Goal: Task Accomplishment & Management: Manage account settings

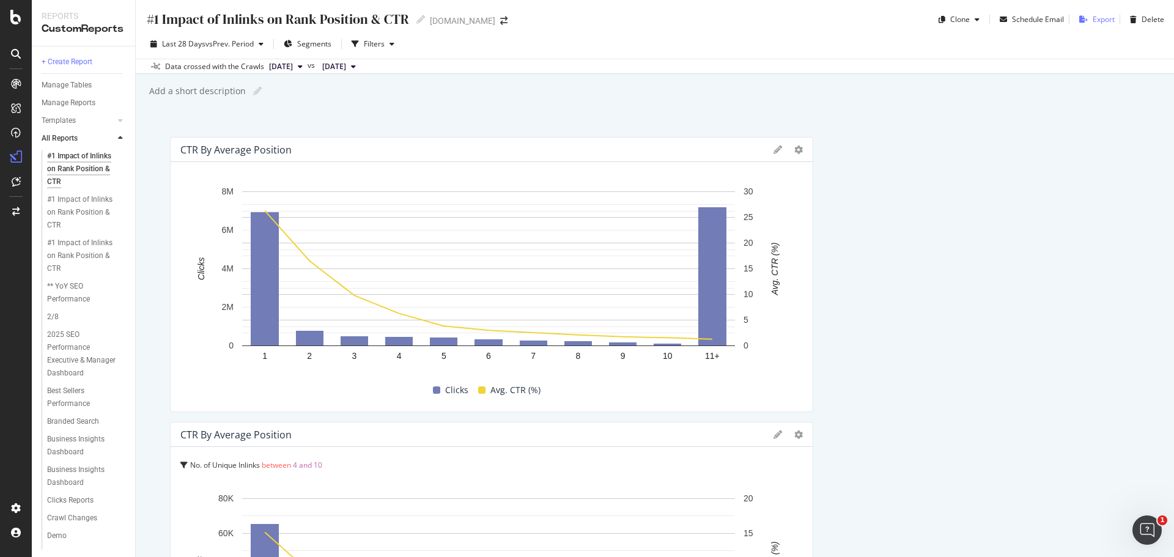
click at [1079, 18] on icon "button" at bounding box center [1083, 19] width 9 height 7
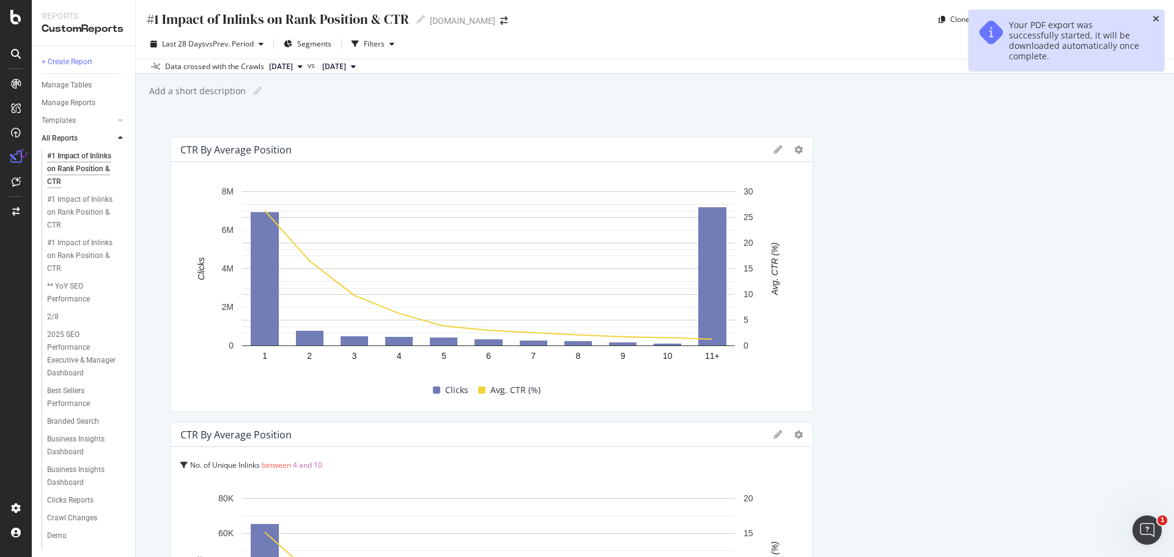
click at [1154, 15] on icon "close toast" at bounding box center [1155, 19] width 7 height 9
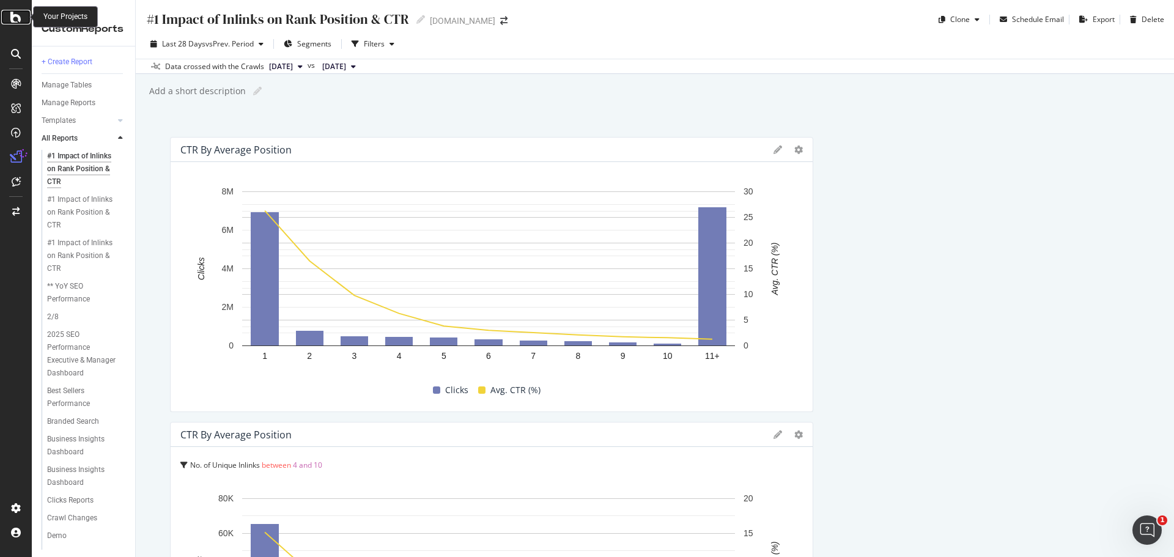
click at [15, 16] on icon at bounding box center [15, 17] width 11 height 15
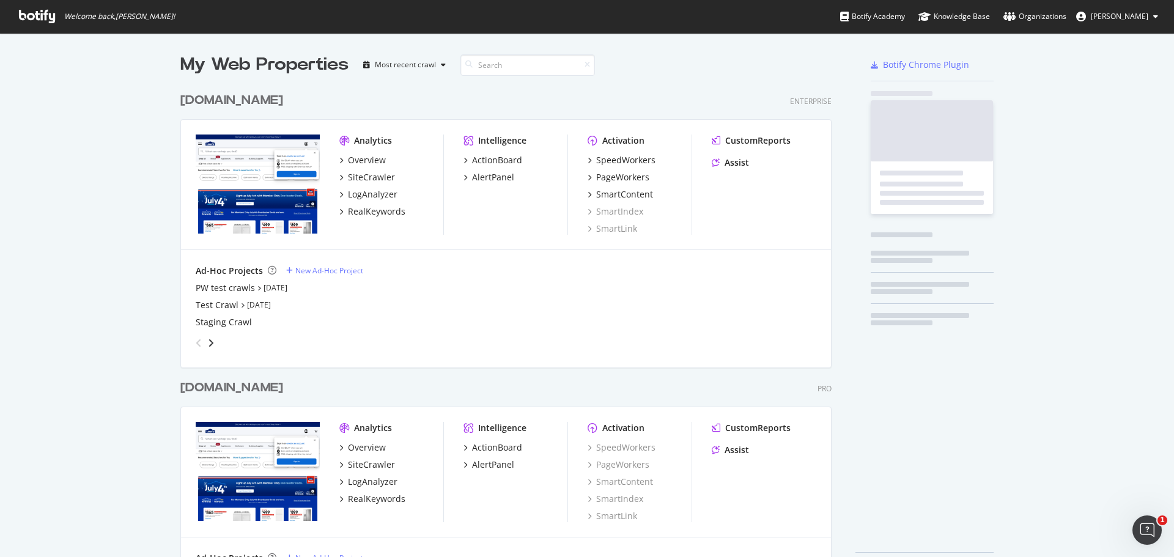
scroll to position [492, 652]
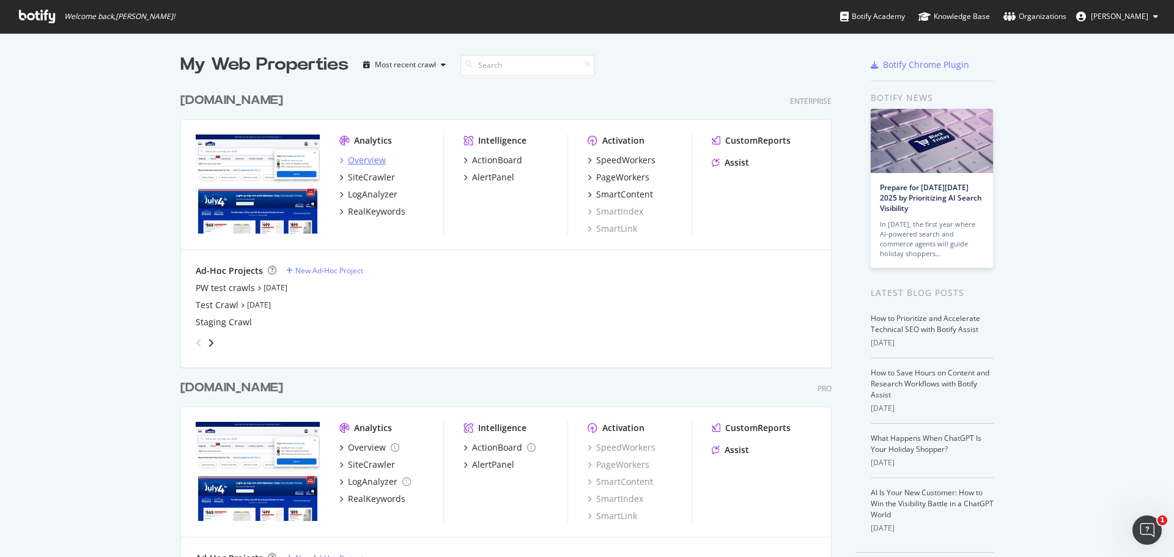
click at [363, 158] on div "Overview" at bounding box center [367, 160] width 38 height 12
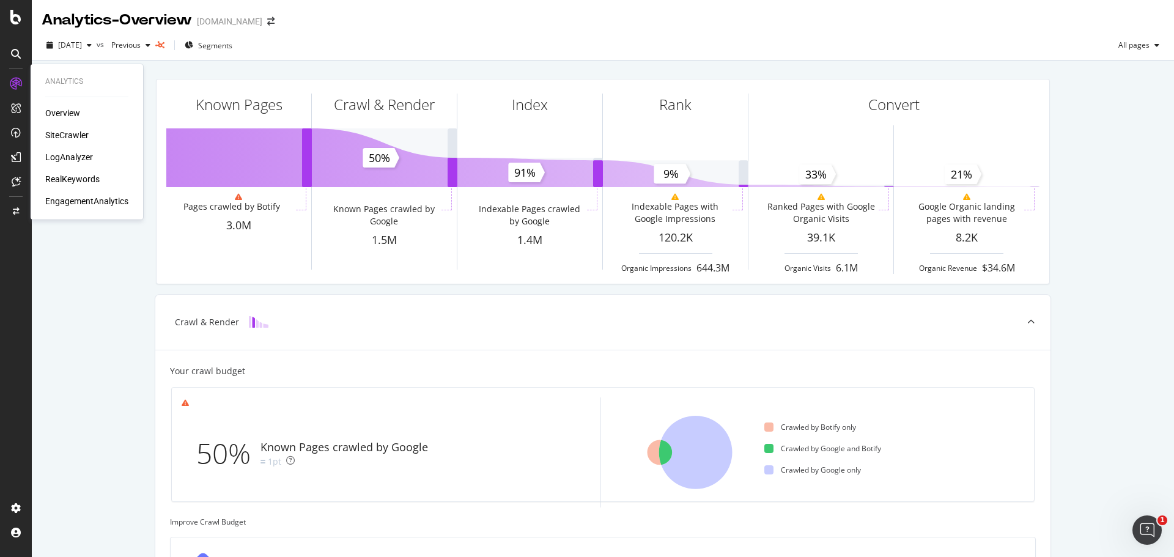
click at [68, 110] on div "Overview" at bounding box center [62, 113] width 35 height 12
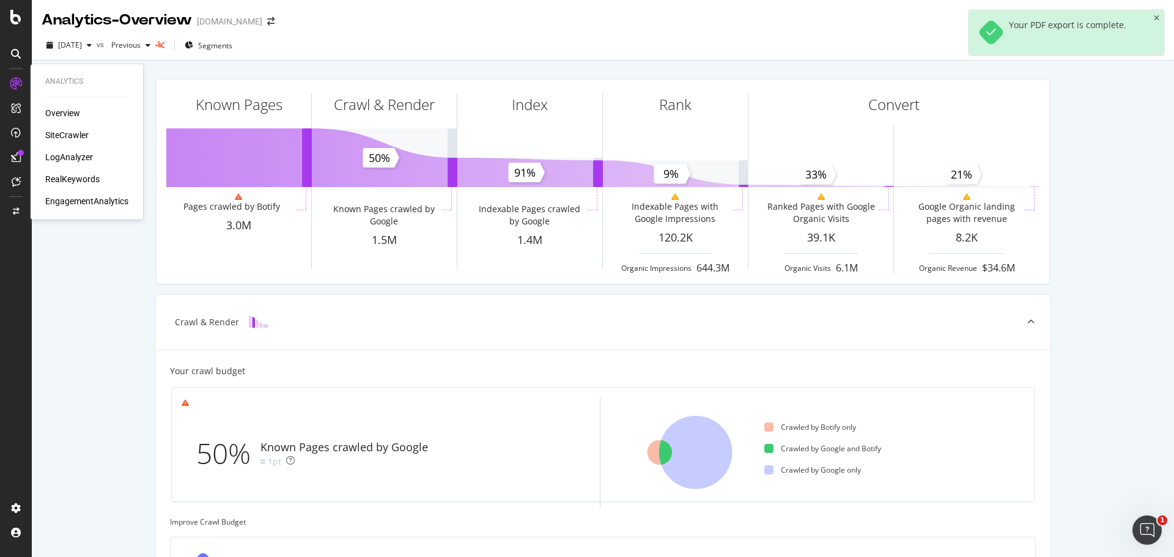
click at [73, 200] on div "EngagementAnalytics" at bounding box center [86, 201] width 83 height 12
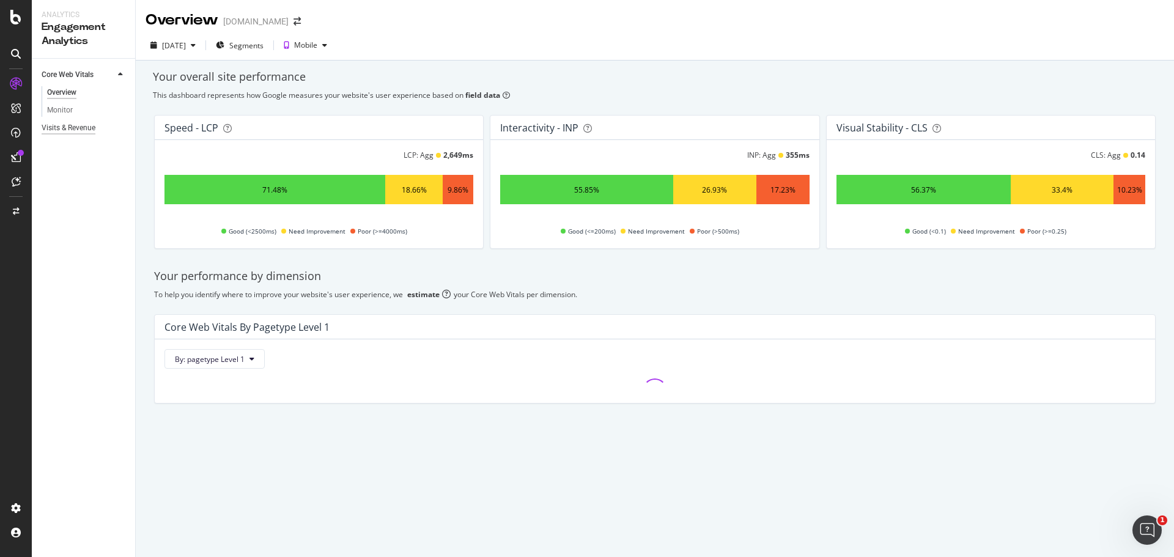
click at [62, 128] on div "Visits & Revenue" at bounding box center [69, 128] width 54 height 13
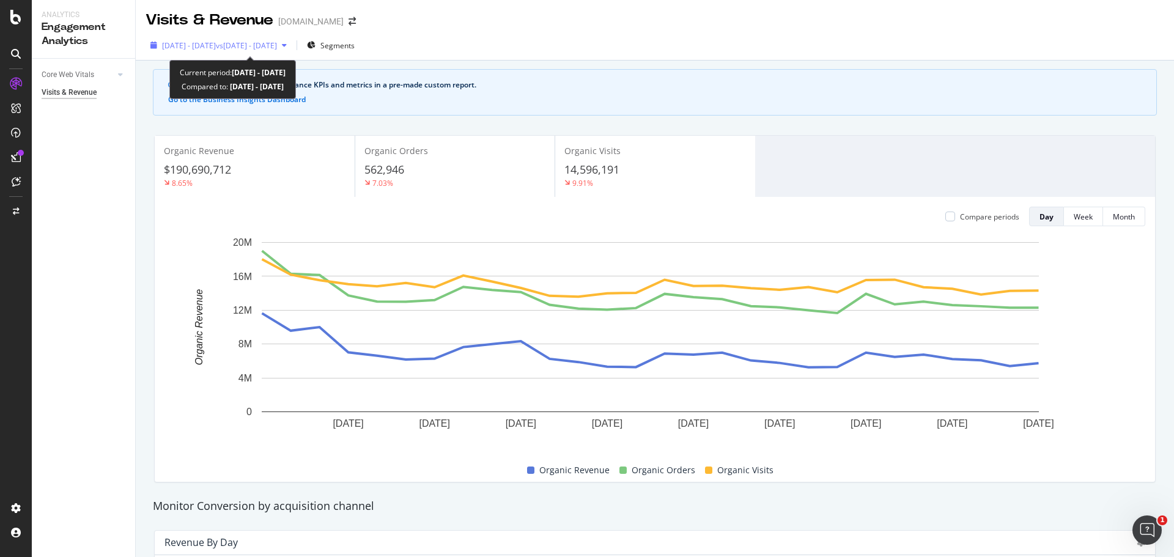
click at [292, 44] on div "button" at bounding box center [284, 45] width 15 height 7
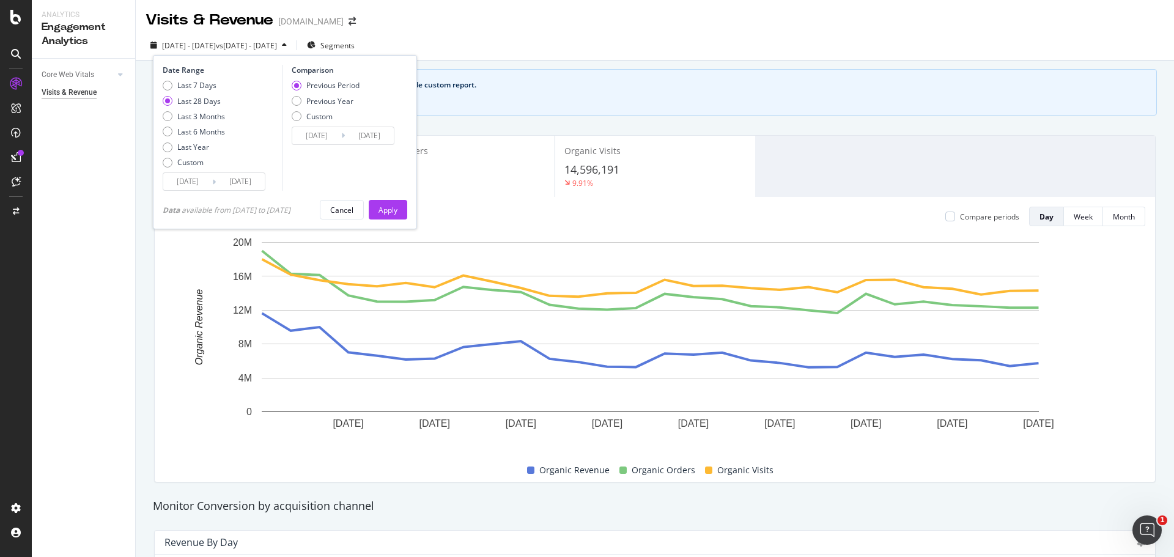
click at [292, 44] on div "button" at bounding box center [284, 45] width 15 height 7
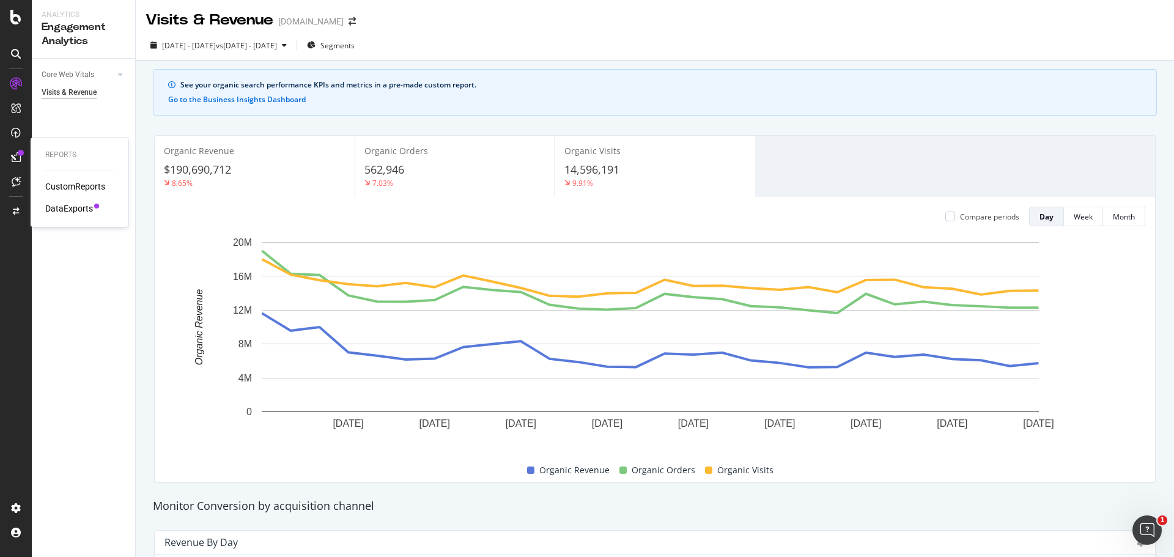
click at [78, 187] on div "CustomReports" at bounding box center [75, 186] width 60 height 12
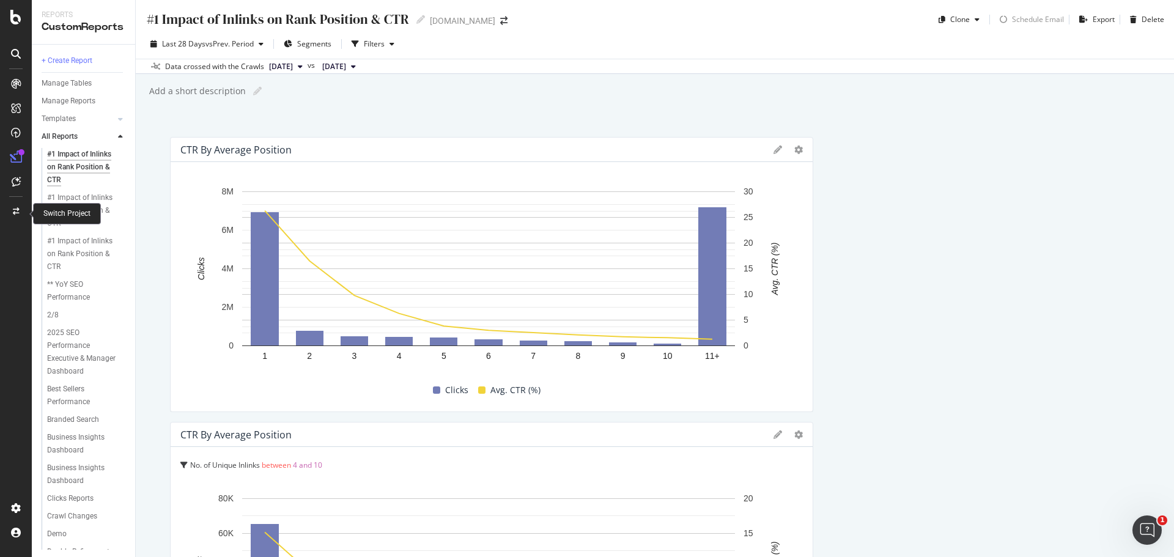
click at [13, 211] on icon at bounding box center [16, 211] width 7 height 7
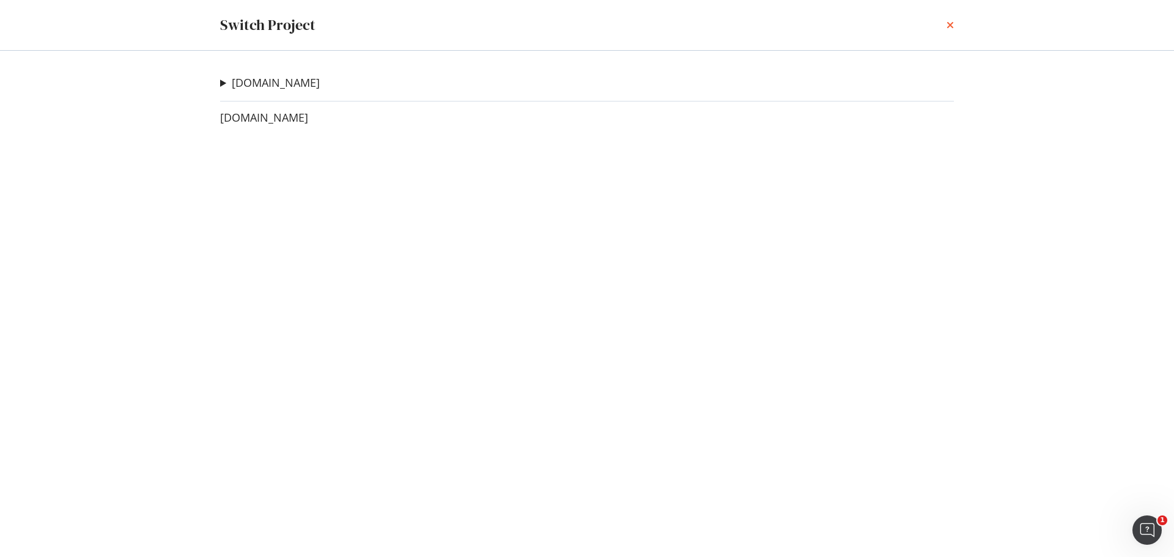
click at [950, 24] on icon "times" at bounding box center [949, 25] width 7 height 10
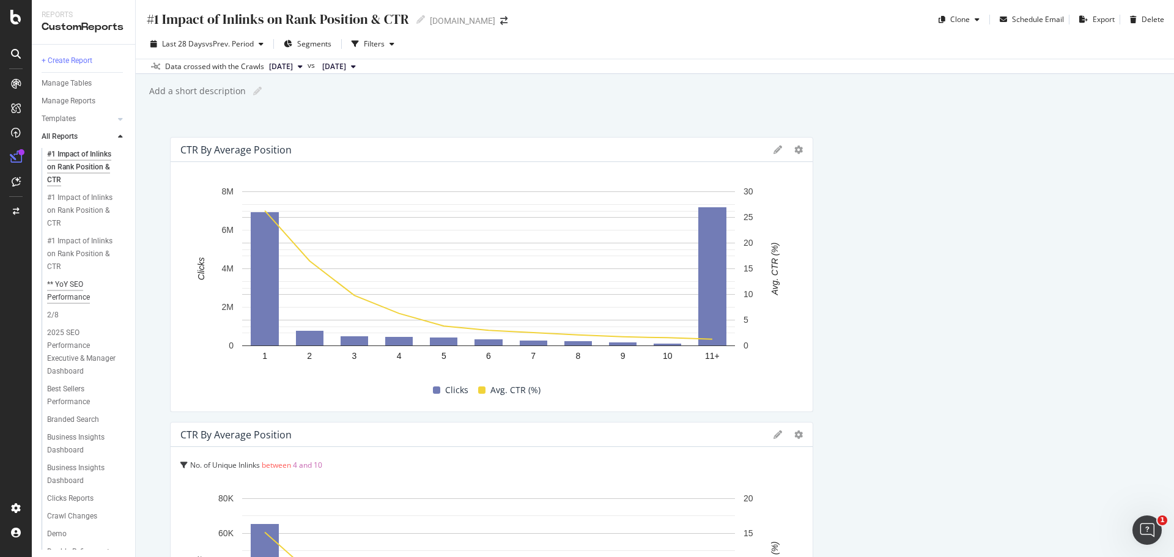
click at [76, 296] on div "** YoY SEO Performance" at bounding box center [81, 291] width 69 height 26
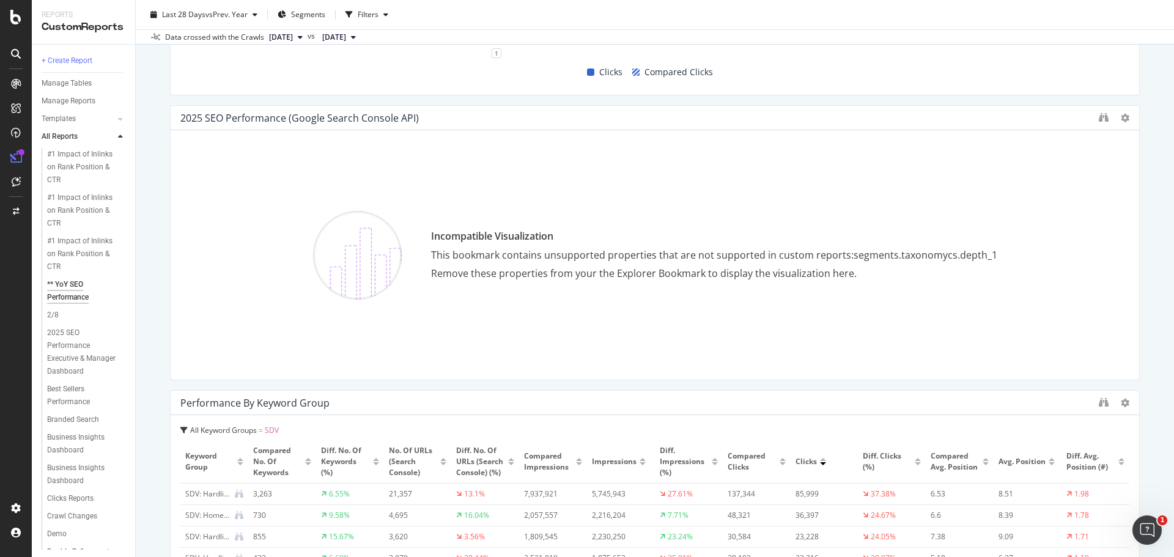
scroll to position [611, 0]
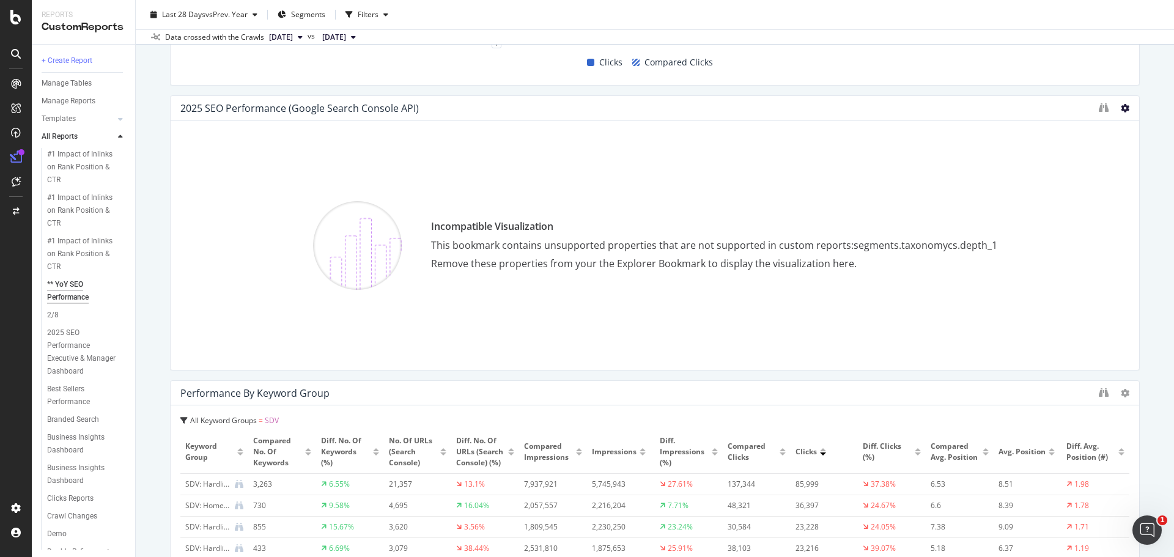
click at [1120, 108] on icon at bounding box center [1124, 108] width 9 height 9
click at [814, 212] on div "Incompatible Visualization This bookmark contains unsupported properties that a…" at bounding box center [654, 245] width 949 height 230
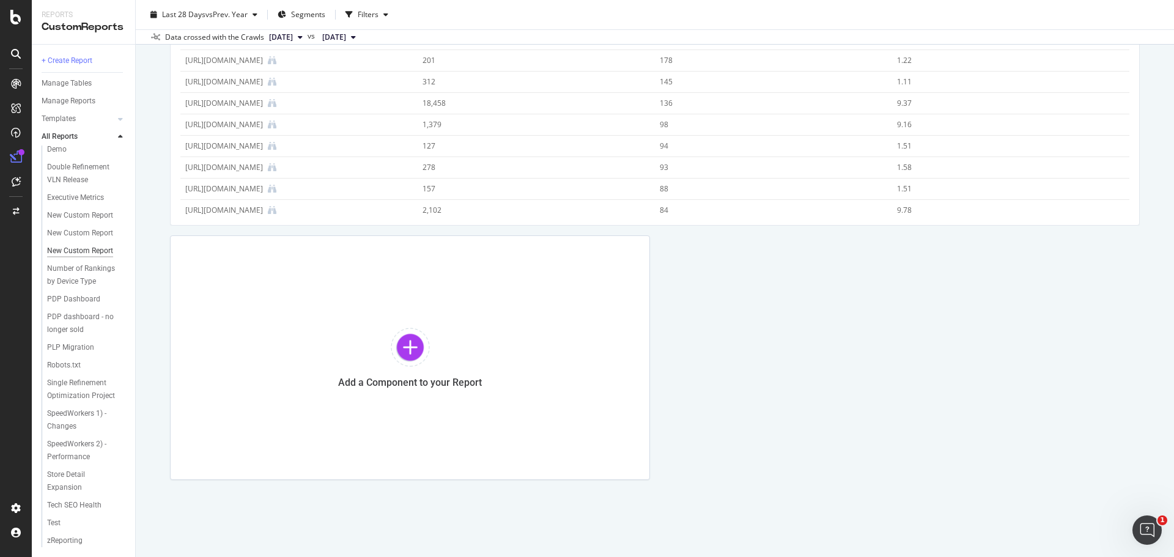
scroll to position [461, 0]
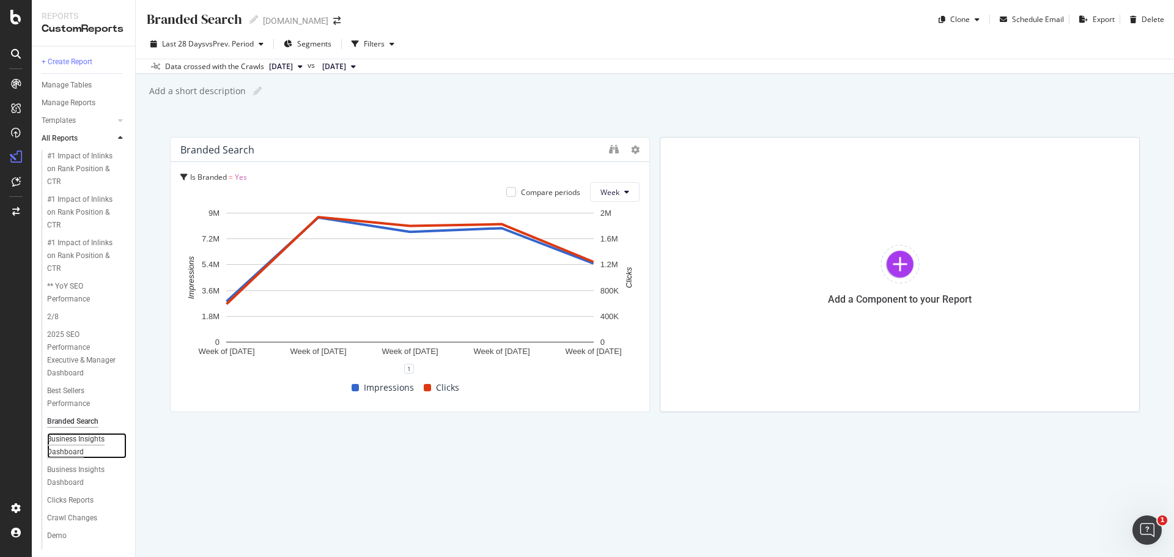
click at [73, 457] on div "Business Insights Dashboard" at bounding box center [82, 446] width 70 height 26
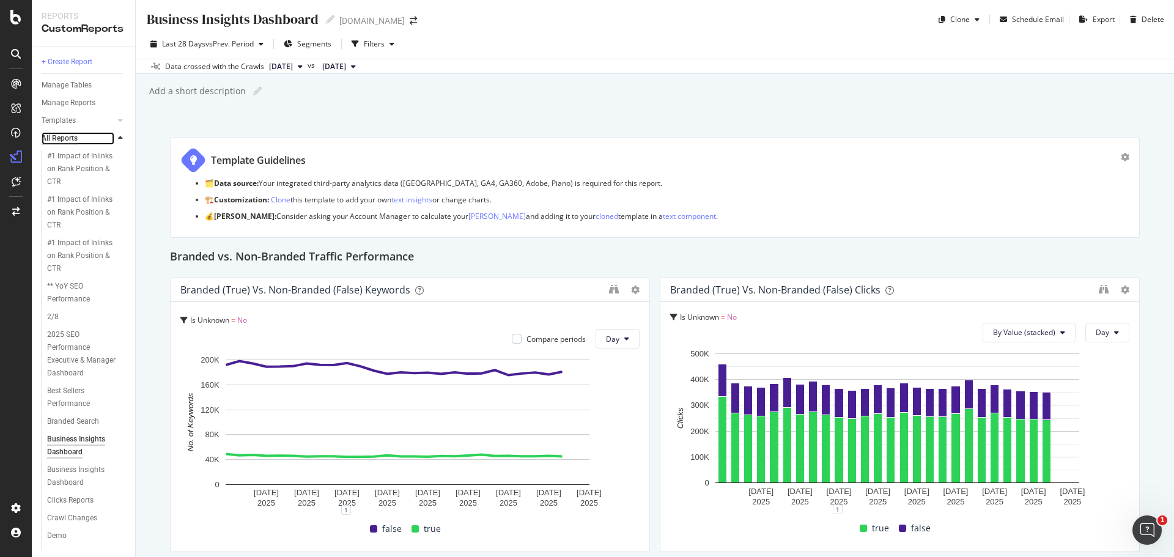
click at [78, 138] on div "All Reports" at bounding box center [60, 138] width 36 height 13
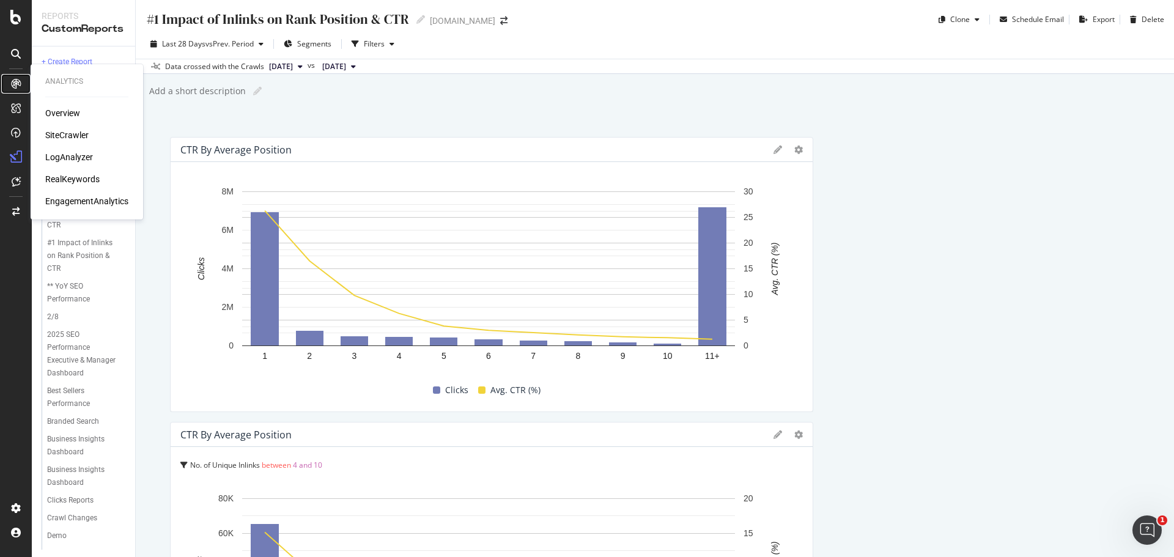
click at [7, 85] on div at bounding box center [16, 84] width 20 height 20
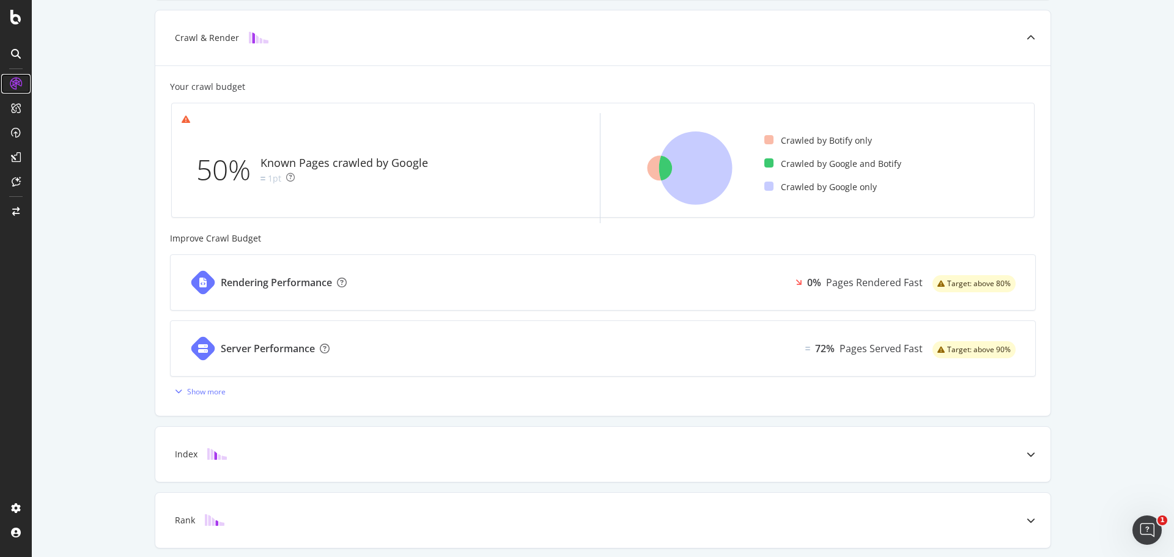
scroll to position [394, 0]
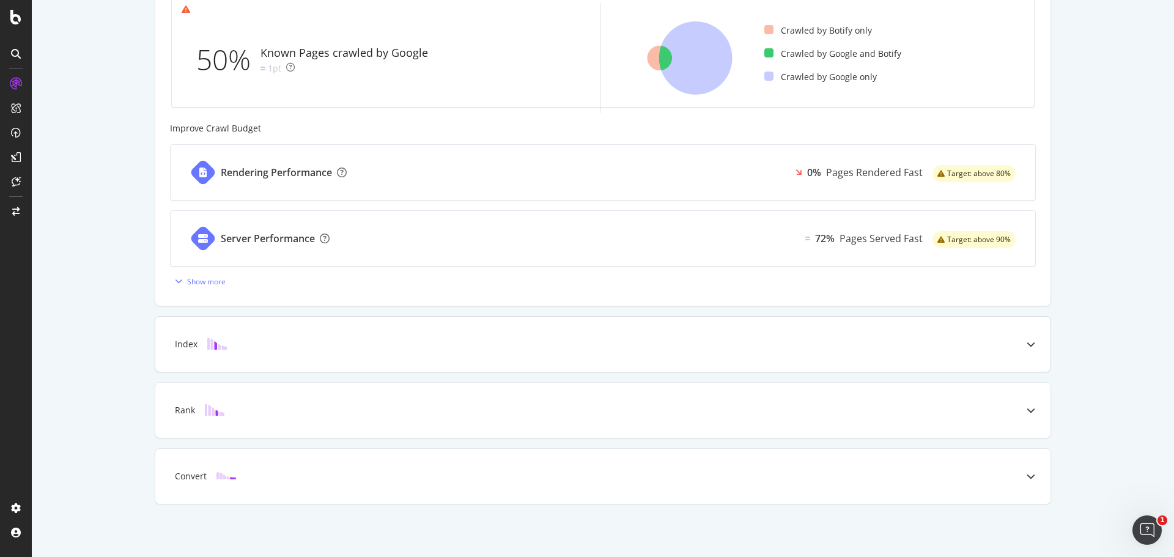
click at [280, 343] on div "Index" at bounding box center [583, 344] width 847 height 12
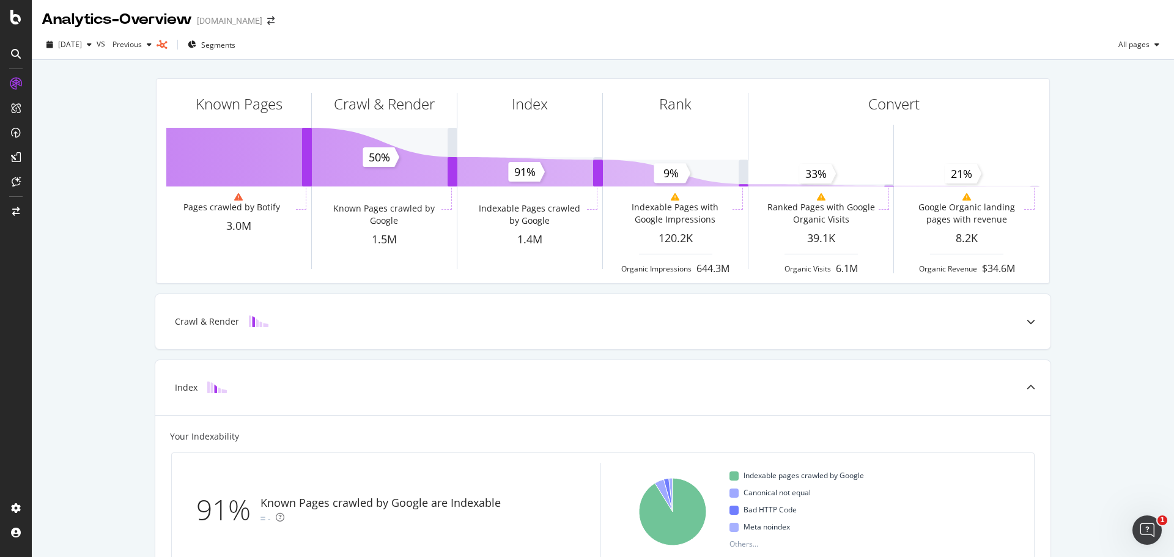
scroll to position [0, 0]
click at [73, 185] on div "CustomReports" at bounding box center [75, 186] width 60 height 12
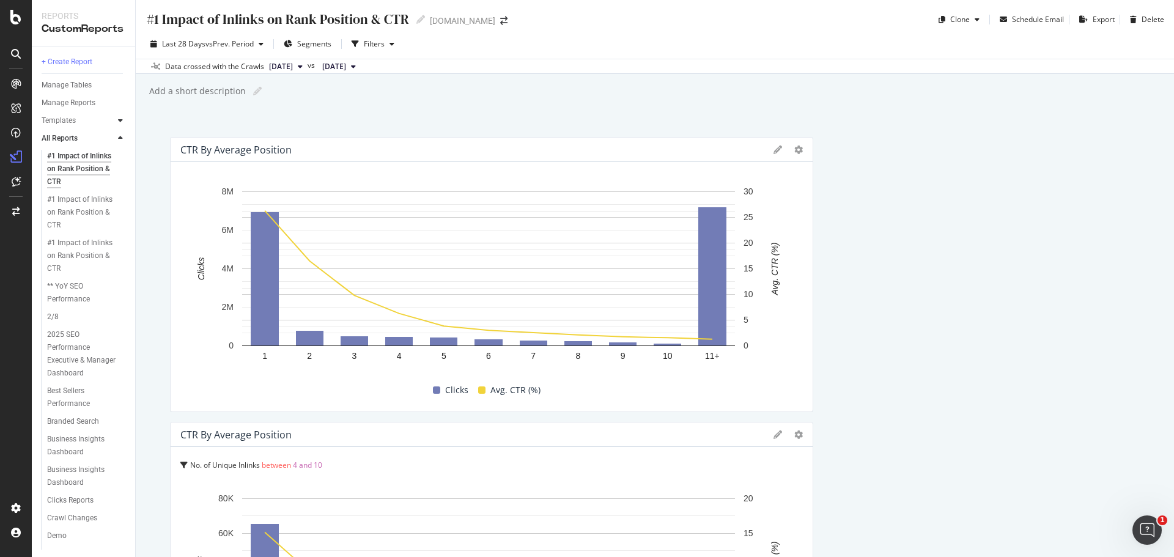
click at [117, 121] on div at bounding box center [120, 120] width 12 height 12
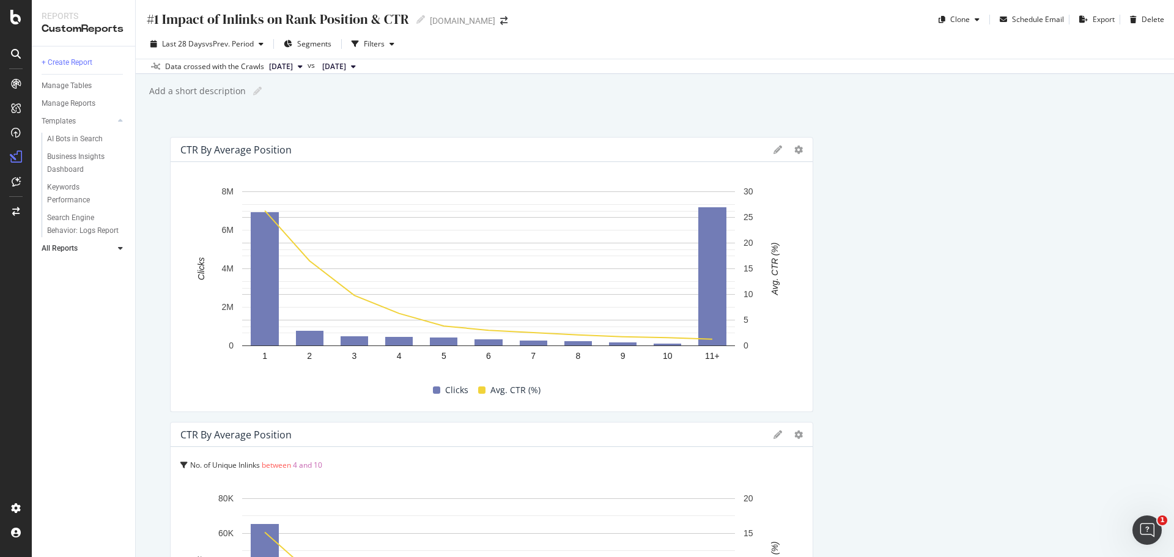
click at [118, 246] on icon at bounding box center [120, 247] width 5 height 7
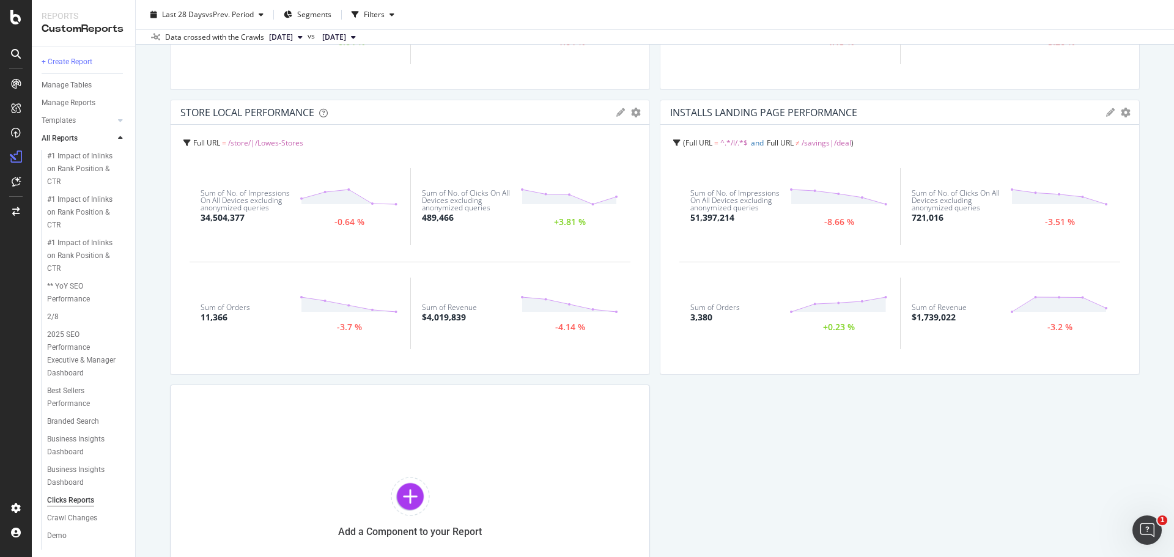
scroll to position [917, 0]
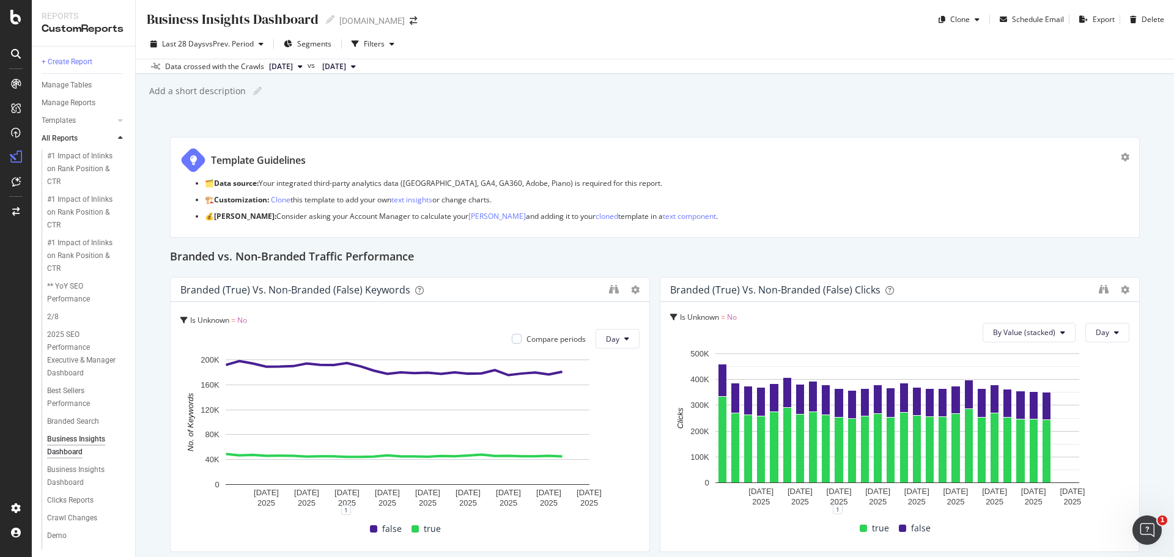
click at [148, 345] on div "Business Insights Dashboard Business Insights Dashboard www.lowes.com Clone Sch…" at bounding box center [655, 278] width 1038 height 557
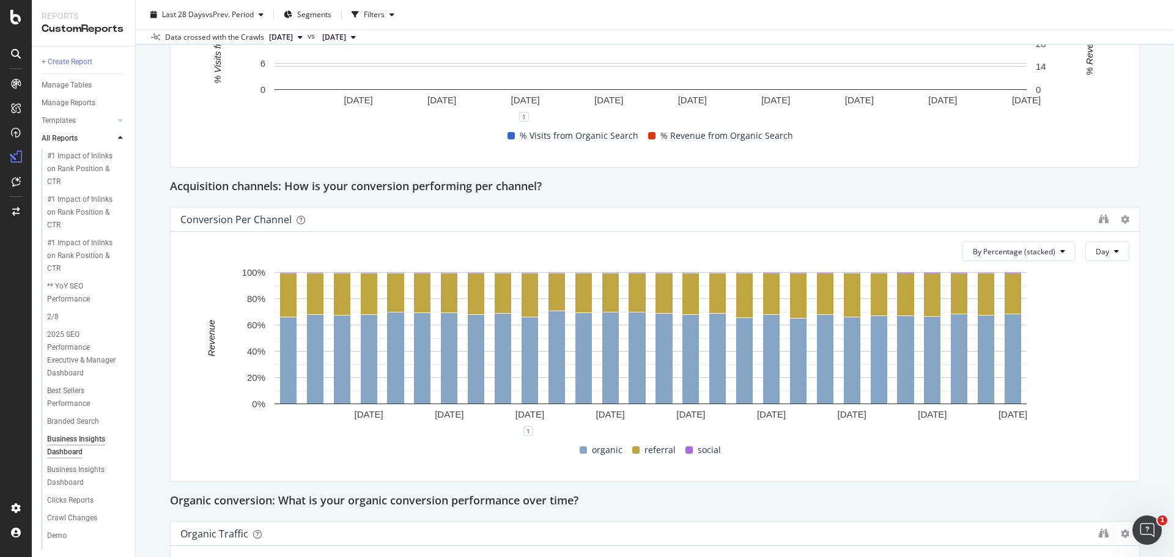
scroll to position [698, 0]
click at [13, 54] on icon at bounding box center [16, 54] width 10 height 10
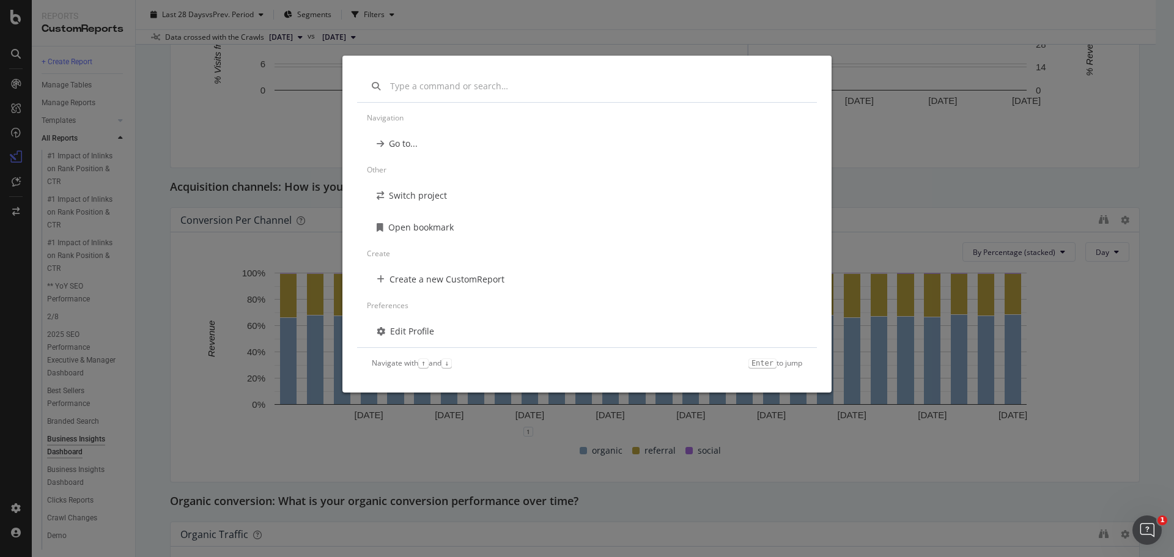
scroll to position [42, 0]
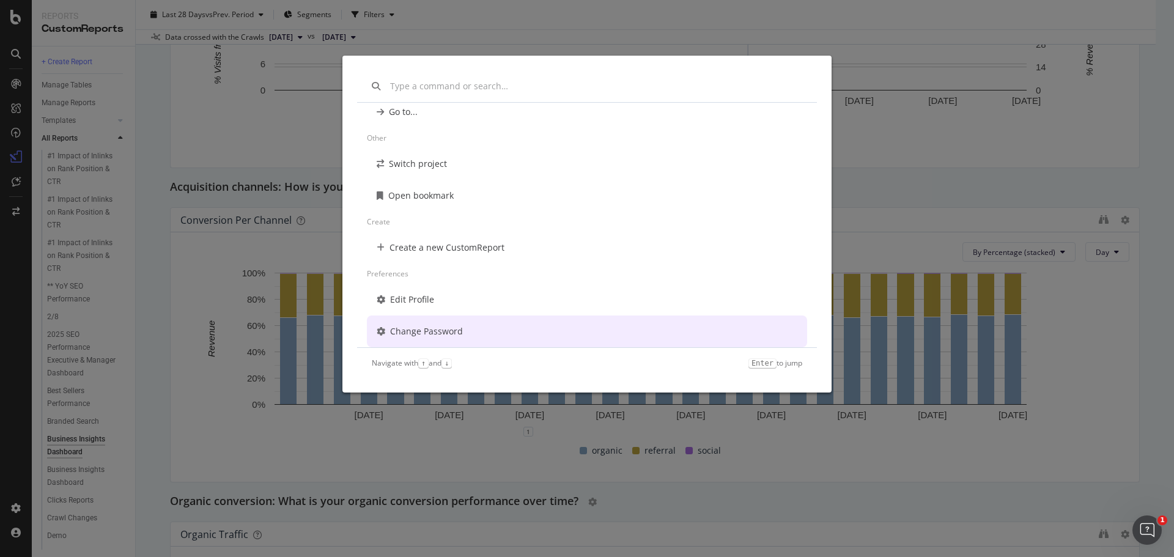
drag, startPoint x: 683, startPoint y: 505, endPoint x: 683, endPoint y: 493, distance: 12.2
click at [682, 504] on div "Navigation Go to... Other Switch project Open bookmark Create Create a new Cust…" at bounding box center [587, 278] width 1174 height 557
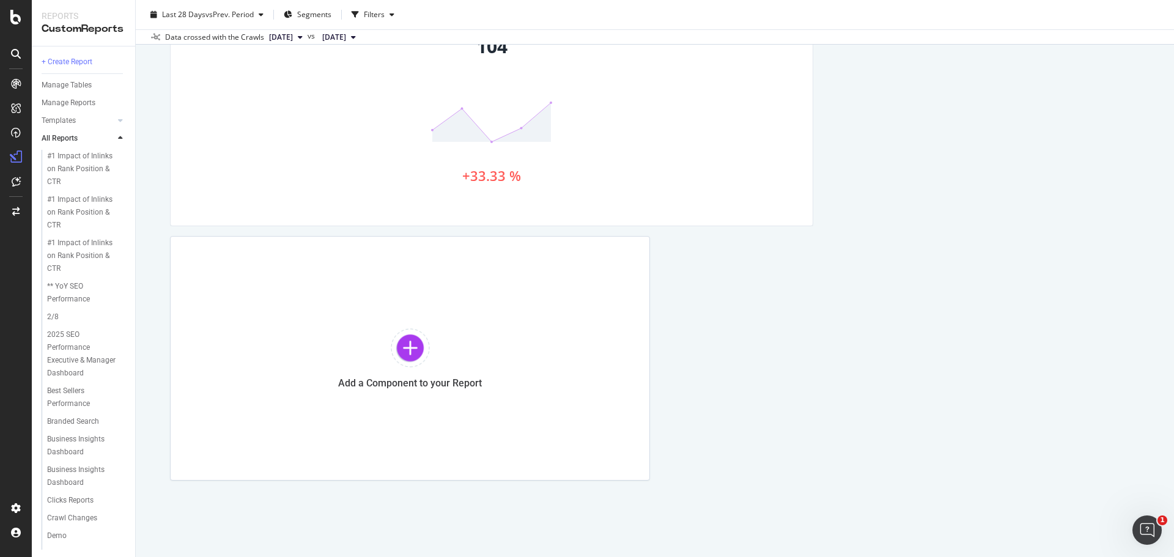
scroll to position [1611, 0]
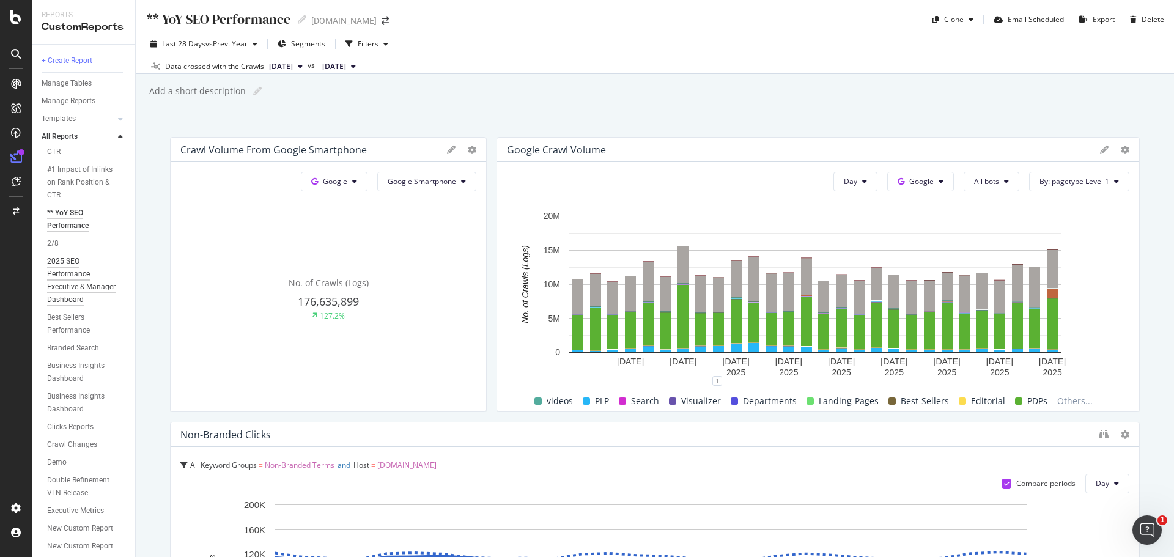
scroll to position [244, 0]
click at [78, 260] on div "Clicks Reports" at bounding box center [70, 254] width 46 height 13
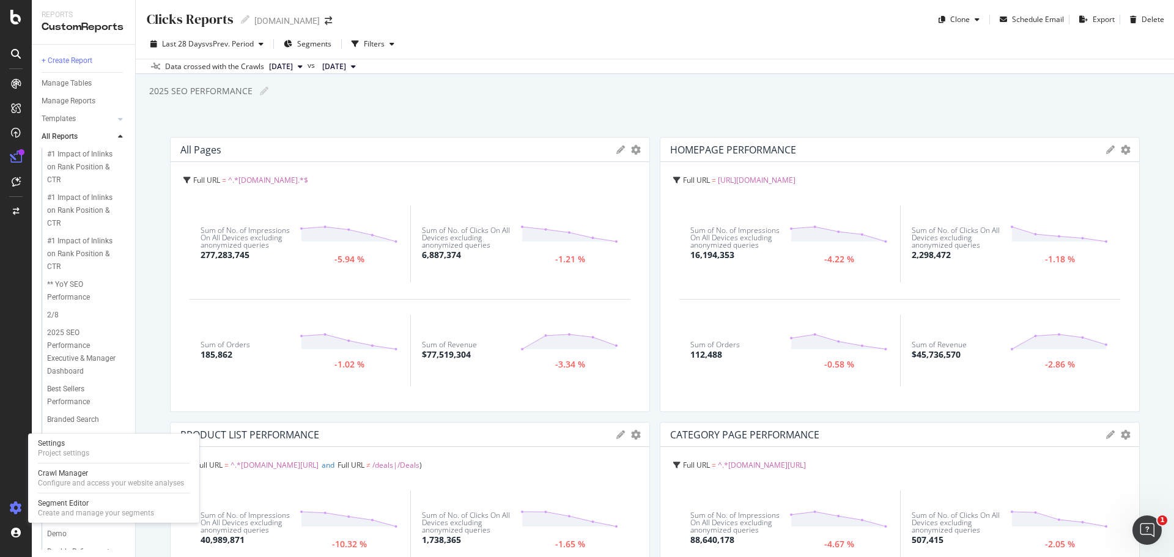
click at [15, 508] on icon at bounding box center [16, 508] width 12 height 12
click at [57, 444] on div "Settings" at bounding box center [63, 443] width 51 height 10
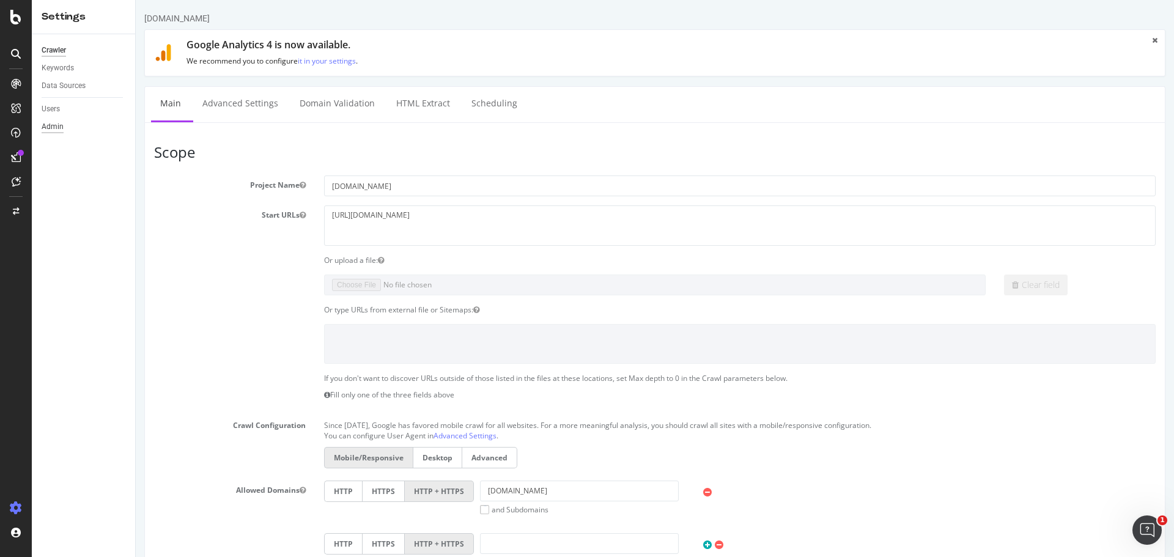
click at [51, 130] on div "Admin" at bounding box center [53, 126] width 22 height 13
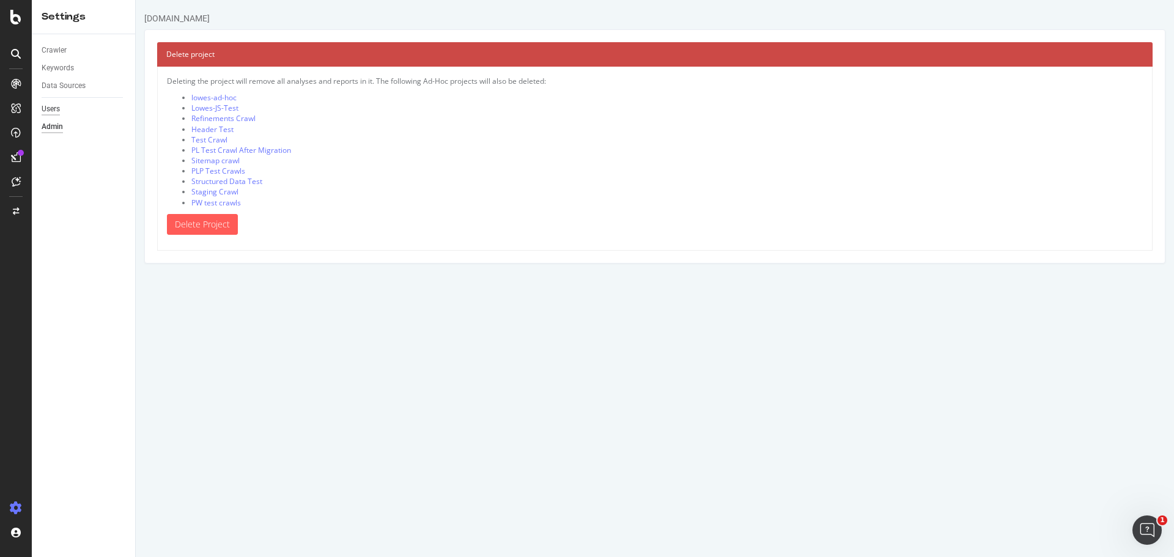
click at [52, 103] on div "Users" at bounding box center [51, 109] width 18 height 13
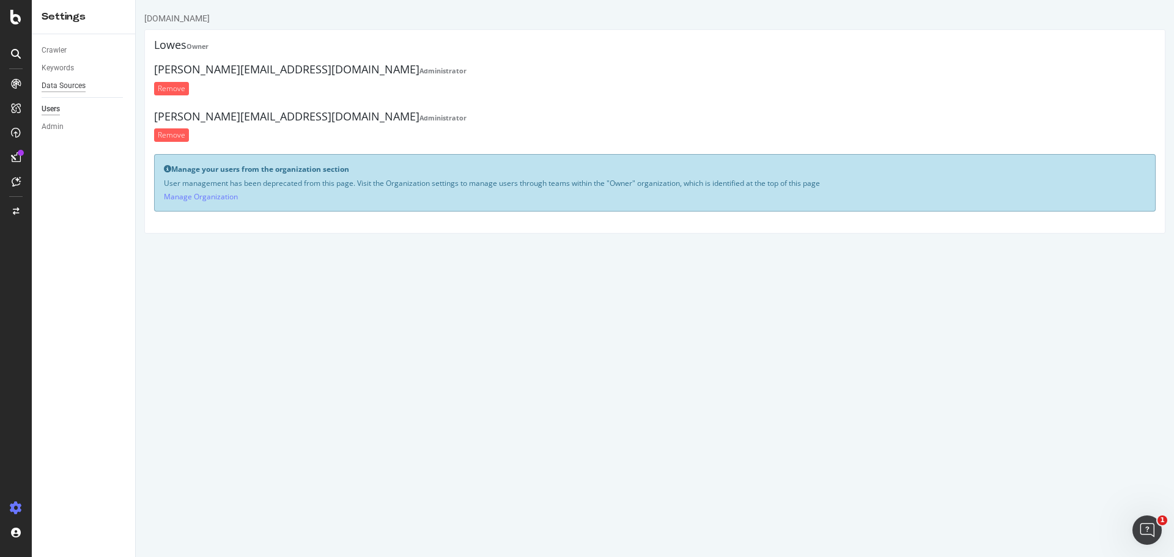
click at [63, 89] on div "Data Sources" at bounding box center [64, 85] width 44 height 13
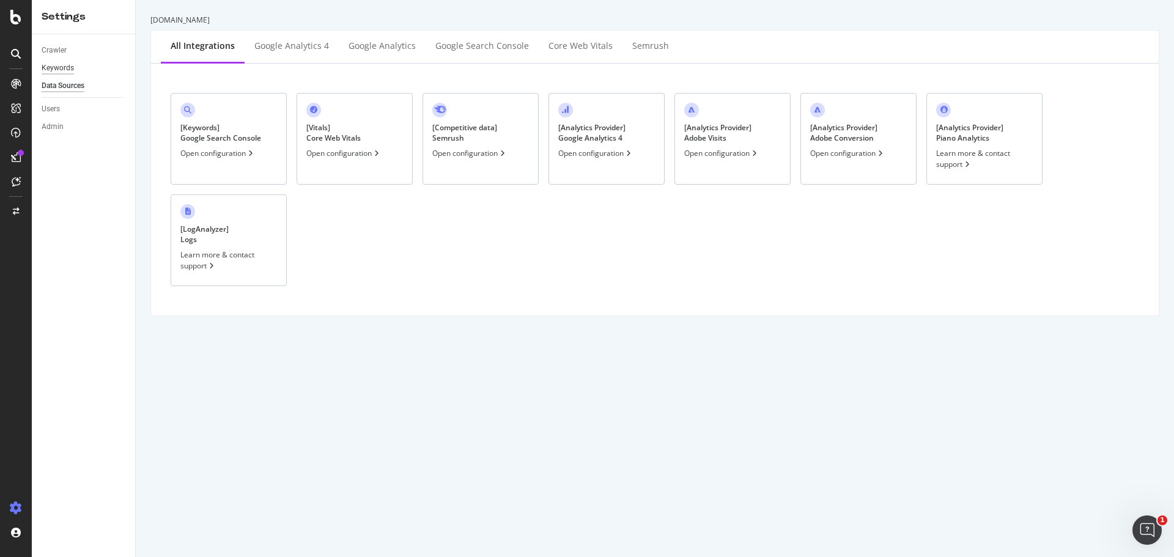
click at [59, 63] on div "Keywords" at bounding box center [58, 68] width 32 height 13
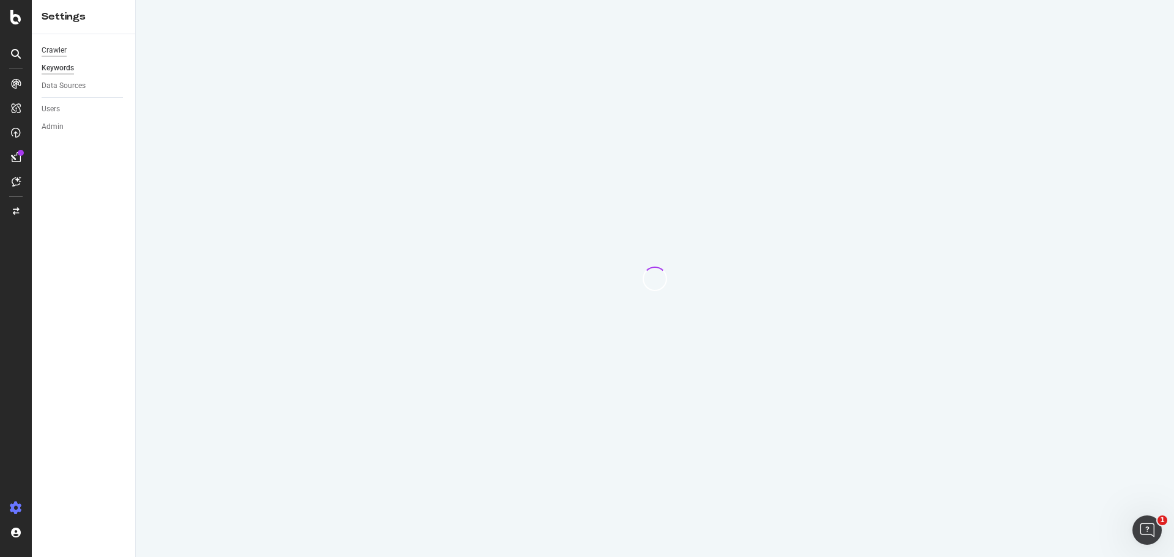
click at [60, 52] on div "Crawler" at bounding box center [54, 50] width 25 height 13
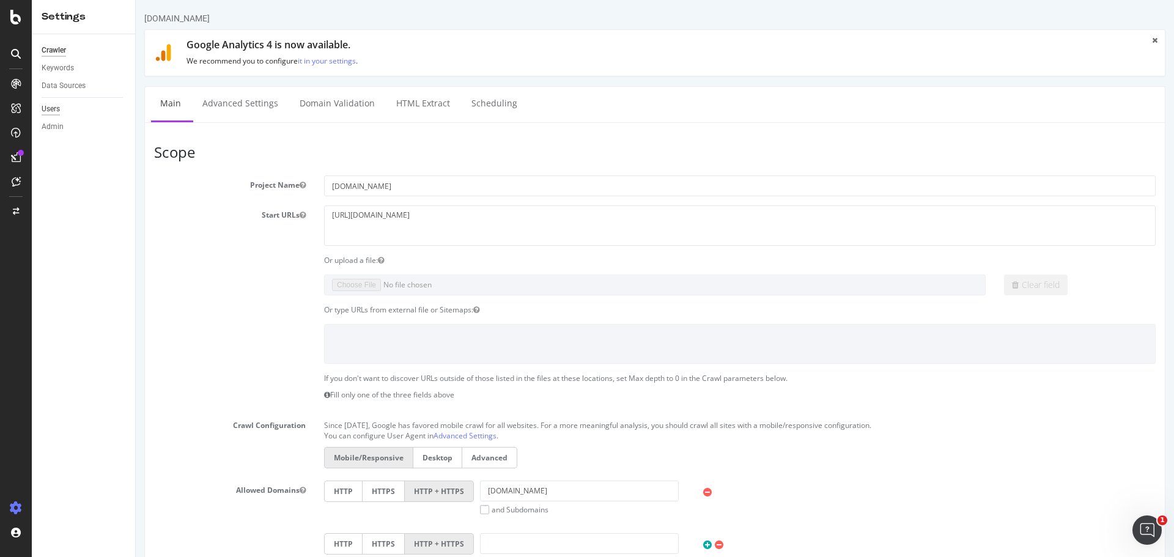
click at [51, 106] on div "Users" at bounding box center [51, 109] width 18 height 13
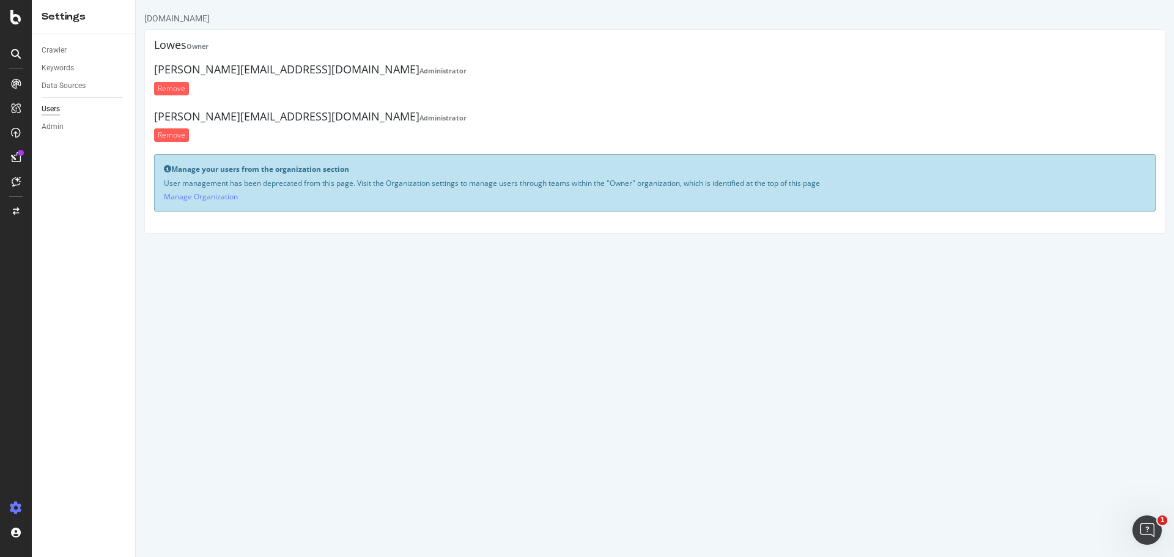
click at [51, 133] on div "Admin" at bounding box center [89, 127] width 94 height 18
click at [52, 129] on div "Admin" at bounding box center [53, 126] width 22 height 13
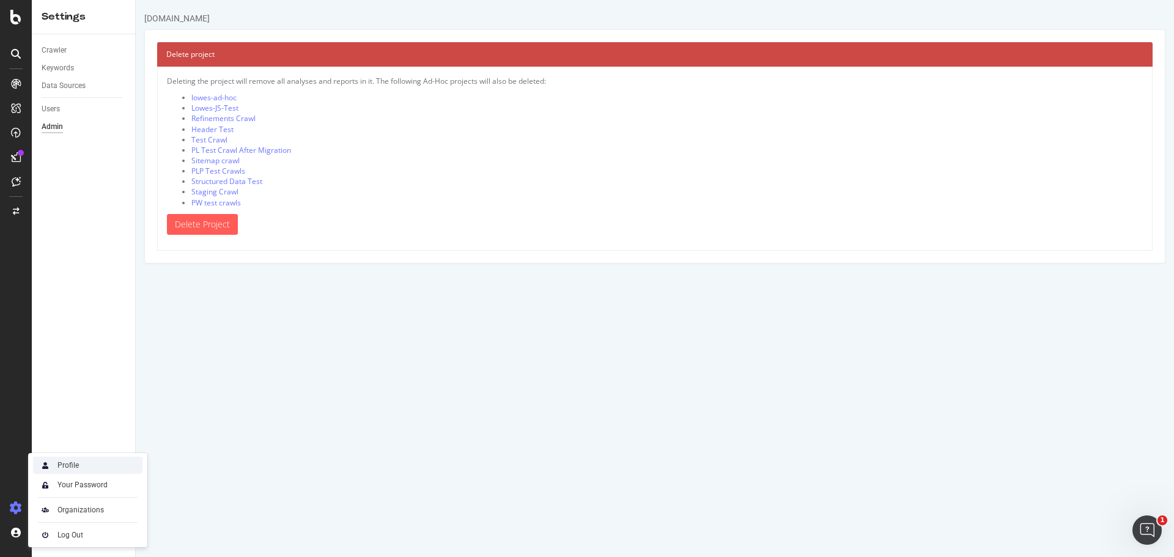
click at [77, 464] on div "Profile" at bounding box center [67, 465] width 21 height 10
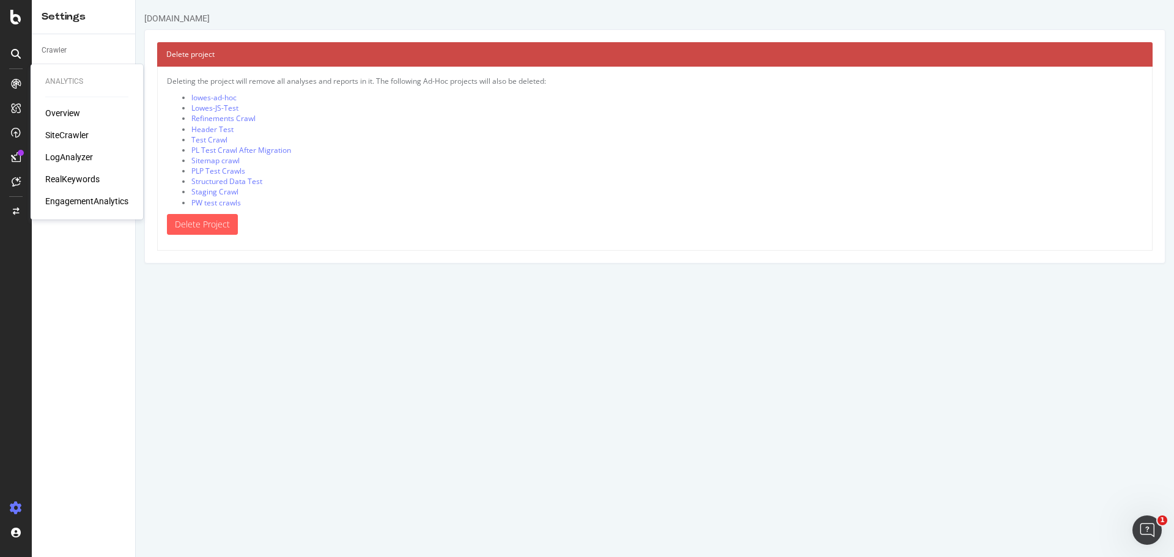
click at [55, 109] on div "Overview" at bounding box center [62, 113] width 35 height 12
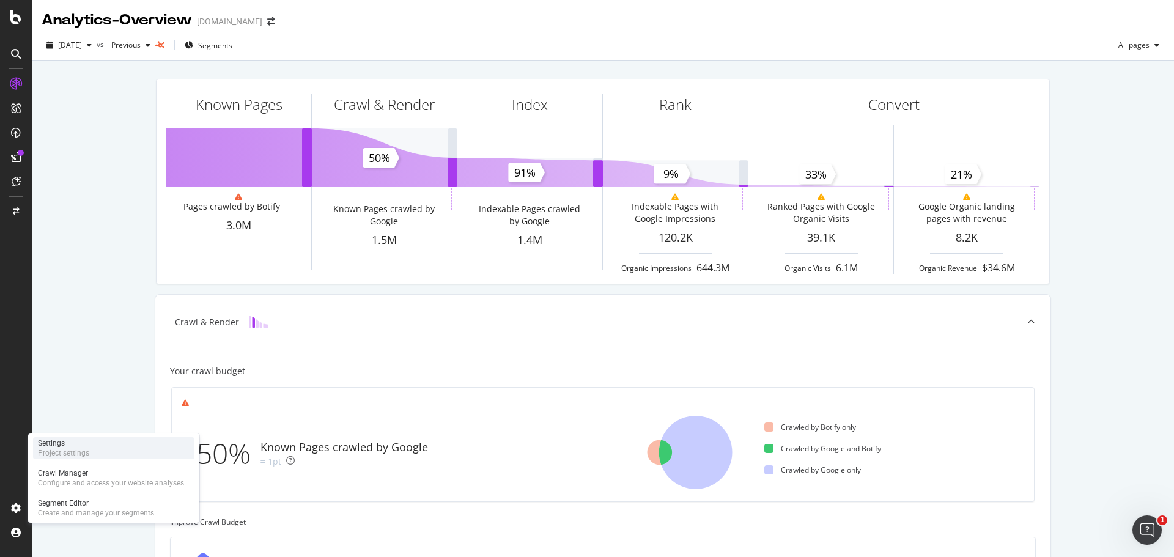
click at [64, 441] on div "Settings" at bounding box center [63, 443] width 51 height 10
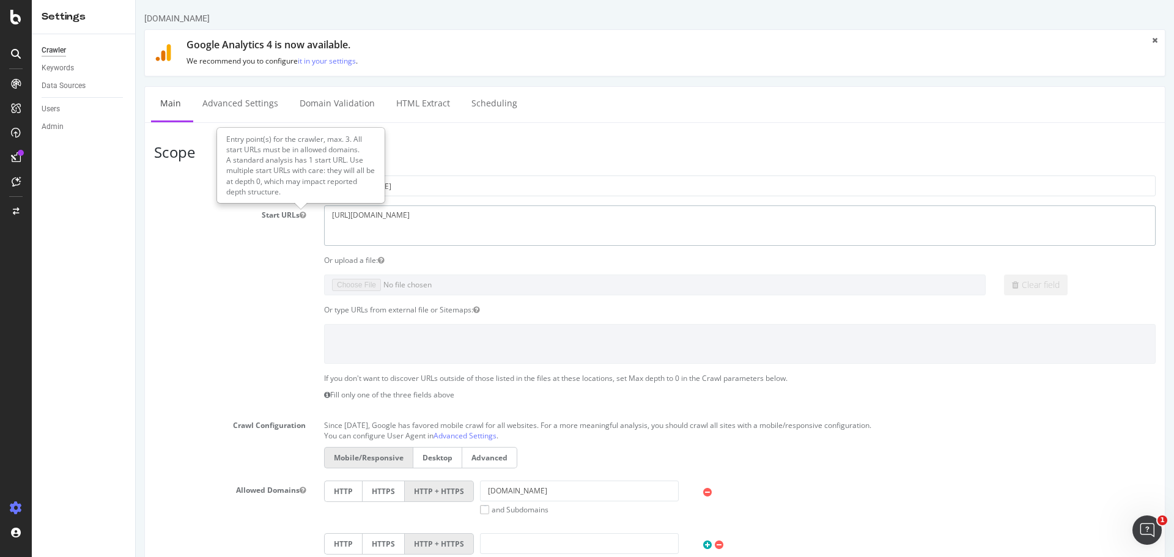
drag, startPoint x: 427, startPoint y: 214, endPoint x: 277, endPoint y: 207, distance: 149.3
click at [277, 207] on div "Start URLs [URL][DOMAIN_NAME]" at bounding box center [655, 225] width 1020 height 40
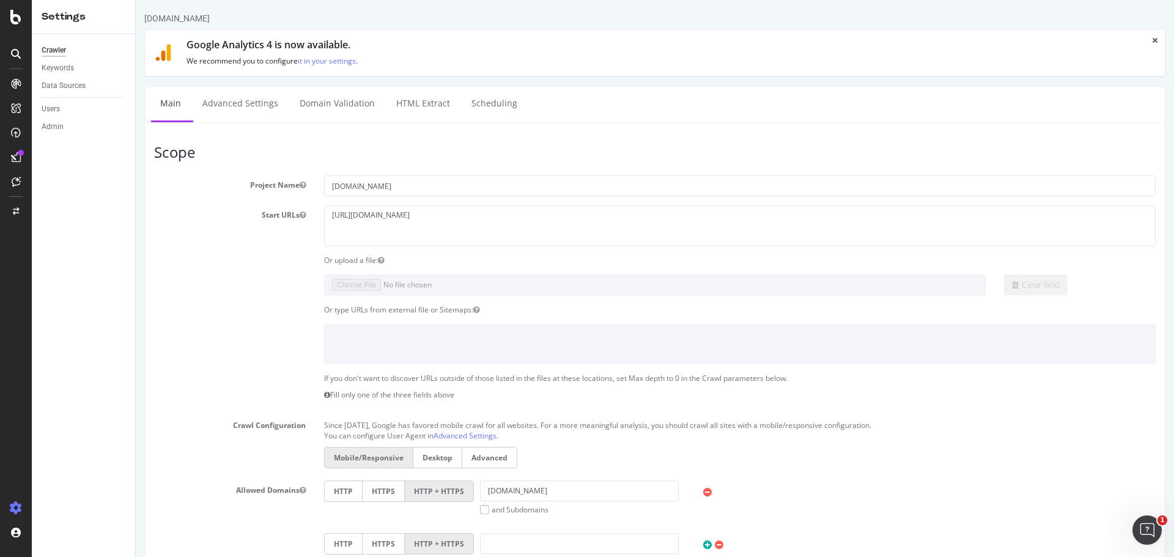
click at [211, 260] on div "Or upload a file:" at bounding box center [655, 260] width 1020 height 10
click at [61, 69] on div "Keywords" at bounding box center [58, 68] width 32 height 13
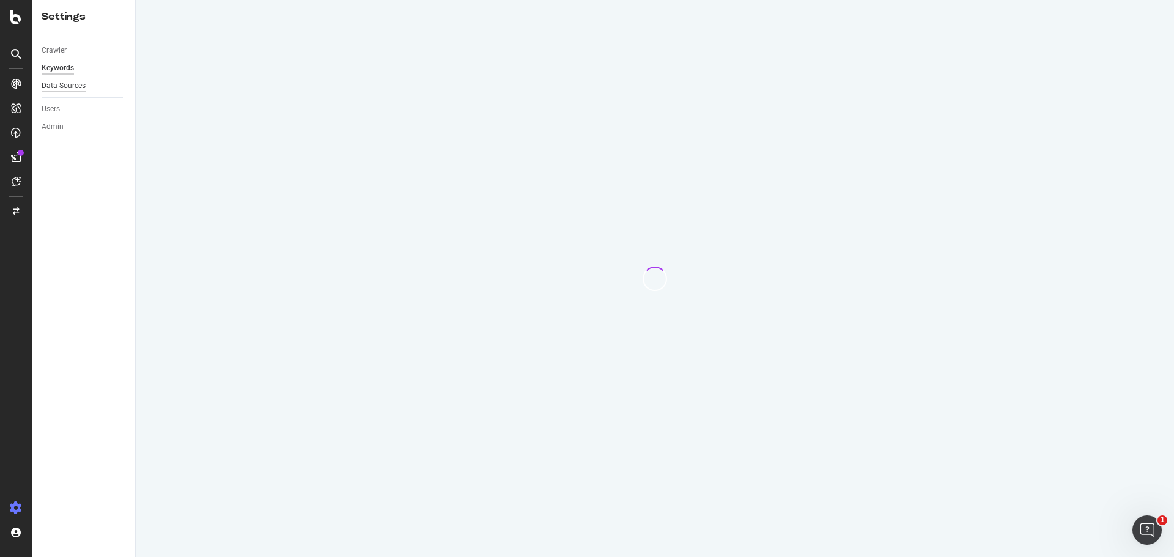
click at [60, 85] on div "Data Sources" at bounding box center [64, 85] width 44 height 13
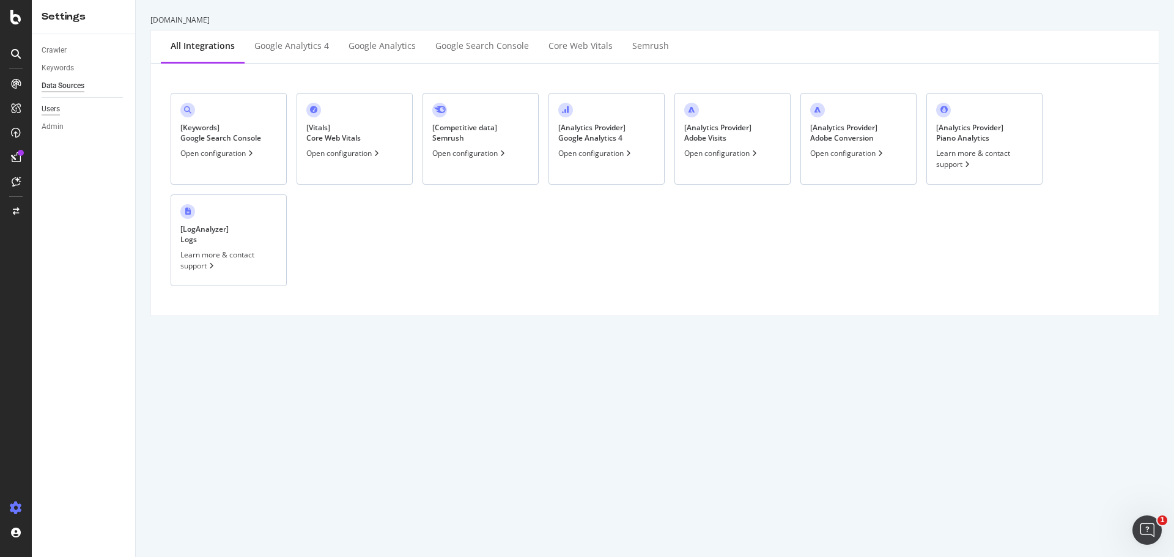
click at [52, 106] on div "Users" at bounding box center [51, 109] width 18 height 13
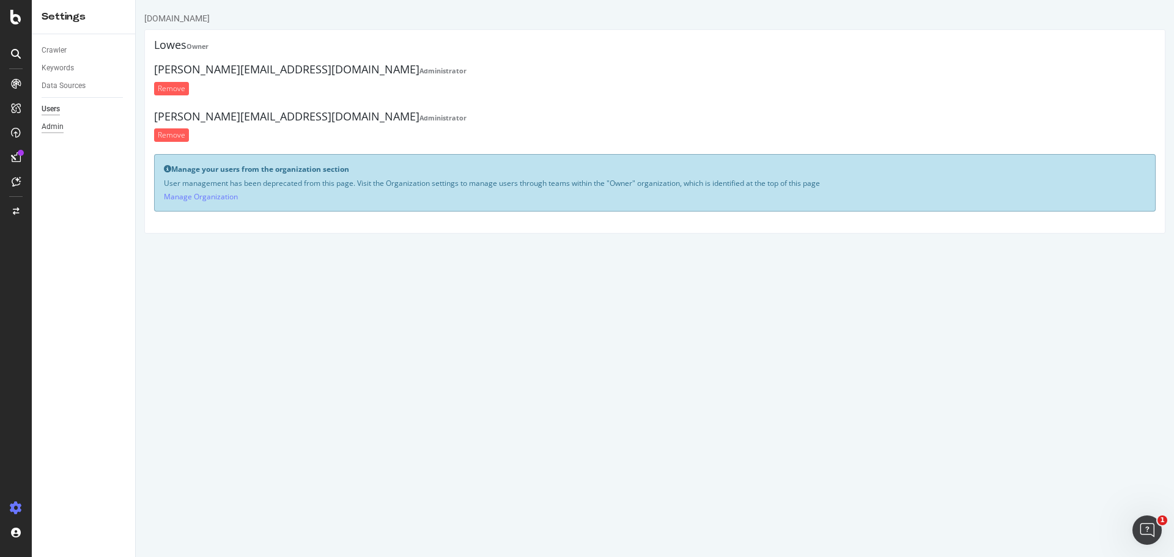
click at [54, 126] on div "Admin" at bounding box center [53, 126] width 22 height 13
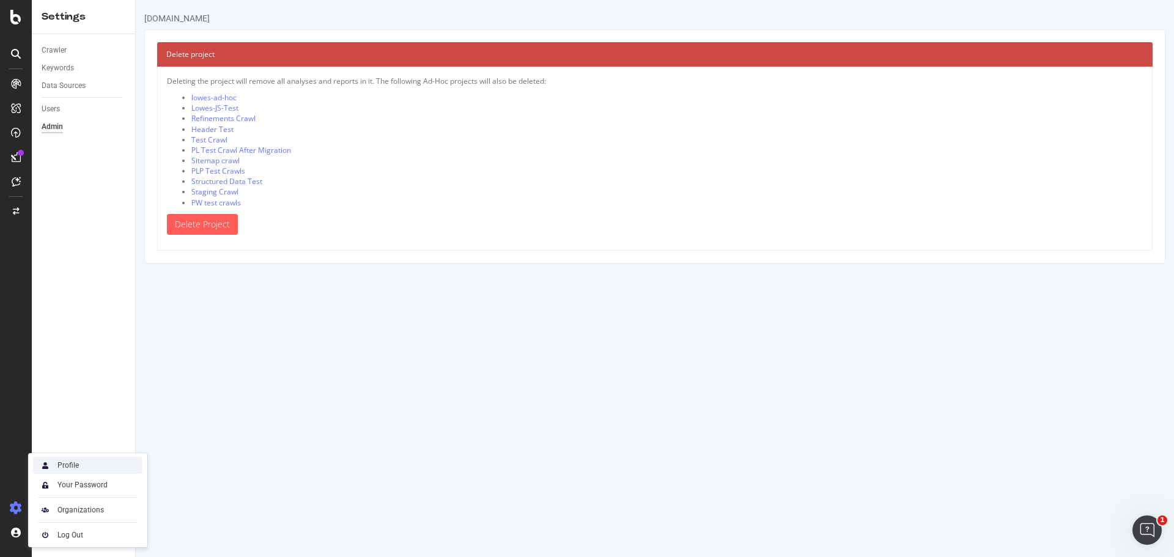
click at [80, 465] on div "Profile" at bounding box center [87, 465] width 109 height 17
